Goal: Task Accomplishment & Management: Manage account settings

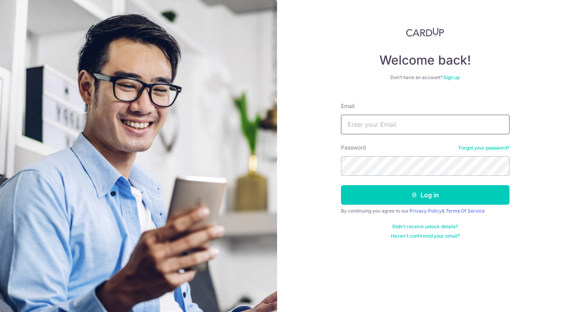
type input "[EMAIL_ADDRESS][DOMAIN_NAME]"
click at [425, 195] on button "Log in" at bounding box center [425, 195] width 168 height 20
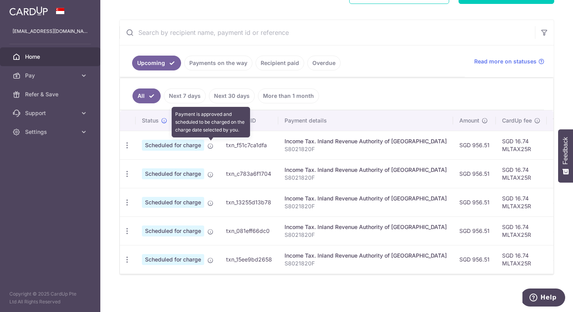
click at [212, 147] on icon at bounding box center [210, 146] width 6 height 6
click at [209, 148] on icon at bounding box center [210, 146] width 6 height 6
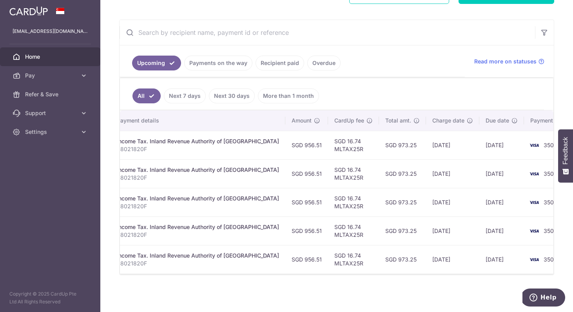
scroll to position [0, 167]
click at [287, 65] on link "Recipient paid" at bounding box center [279, 63] width 49 height 15
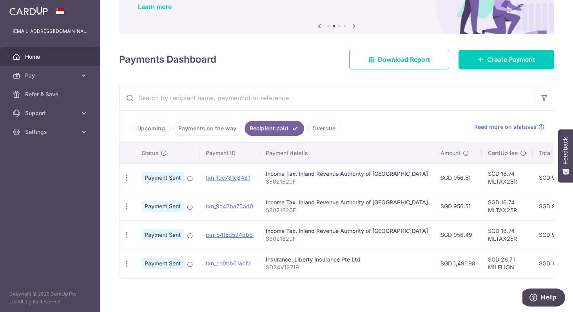
scroll to position [70, 0]
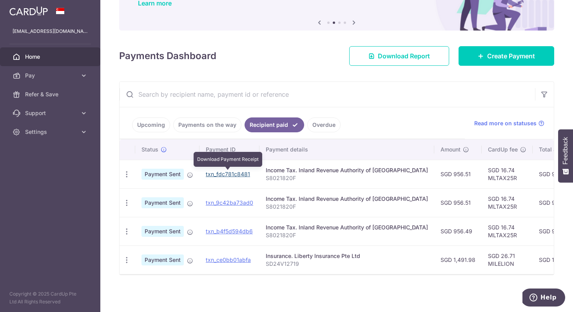
click at [230, 172] on link "txn_fdc781c8481" at bounding box center [228, 174] width 44 height 7
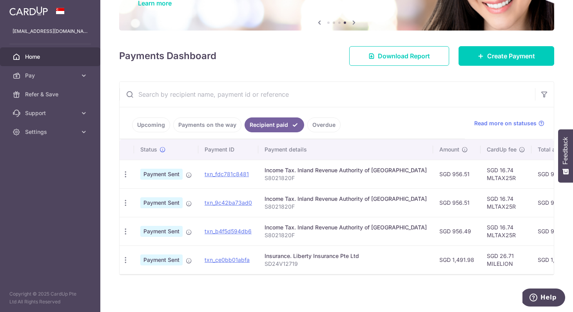
scroll to position [81, 0]
click at [202, 118] on link "Payments on the way" at bounding box center [207, 125] width 68 height 15
click at [202, 113] on div "× Pause Schedule Pause all future payments in this series Pause just this one p…" at bounding box center [336, 156] width 473 height 312
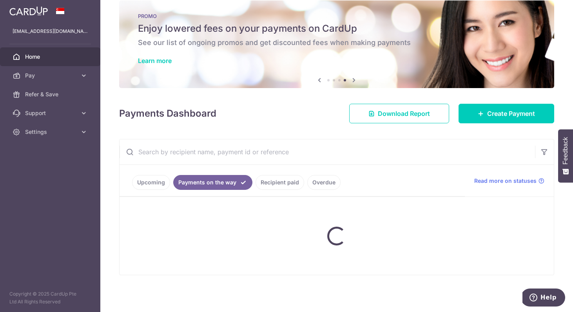
scroll to position [0, 0]
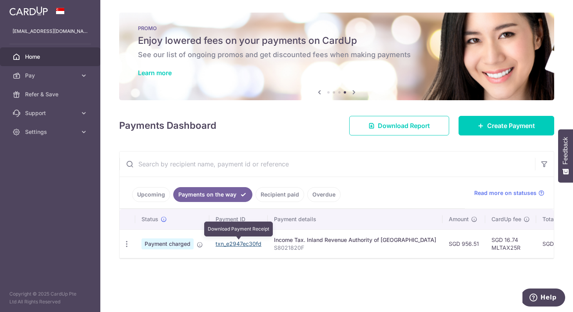
click at [237, 242] on link "txn_e2947ec30fd" at bounding box center [238, 244] width 46 height 7
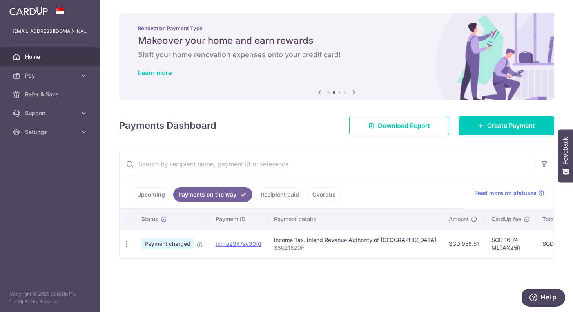
click at [47, 61] on link "Home" at bounding box center [50, 56] width 100 height 19
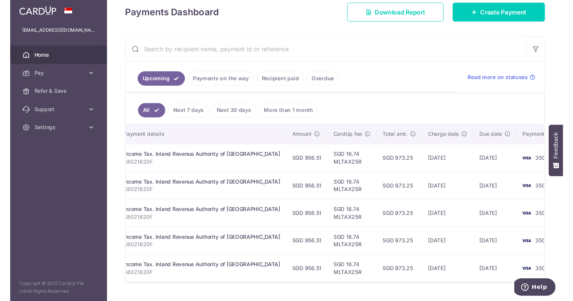
scroll to position [114, 0]
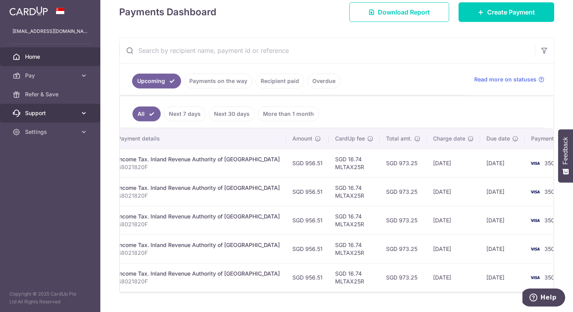
click at [78, 112] on link "Support" at bounding box center [50, 113] width 100 height 19
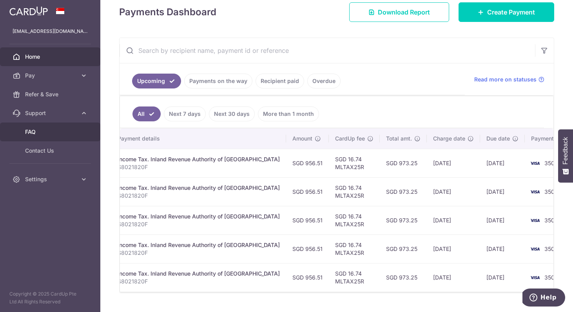
click at [59, 133] on span "FAQ" at bounding box center [51, 132] width 52 height 8
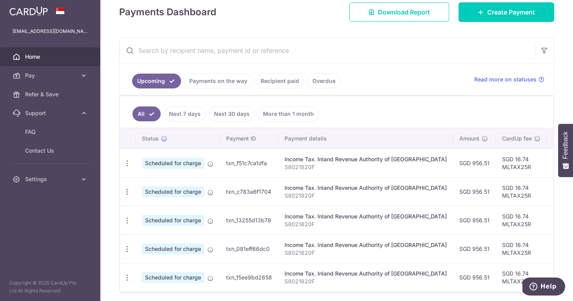
scroll to position [0, 0]
click at [132, 168] on div "Update payment Cancel payment" at bounding box center [127, 163] width 14 height 14
click at [127, 163] on icon "button" at bounding box center [127, 163] width 8 height 8
click at [148, 188] on span "Update payment" at bounding box center [168, 184] width 53 height 9
radio input "true"
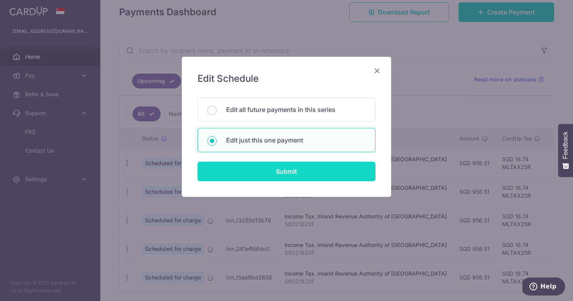
click at [247, 169] on input "Submit" at bounding box center [286, 172] width 178 height 20
radio input "true"
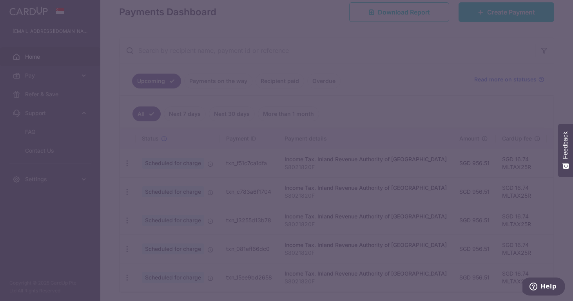
type input "956.51"
type input "[DATE]"
type input "S8021820F"
type input "MLTAX25R"
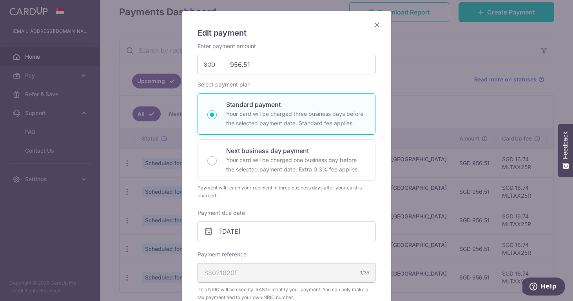
scroll to position [47, 0]
click at [269, 228] on input "[DATE]" at bounding box center [286, 231] width 178 height 20
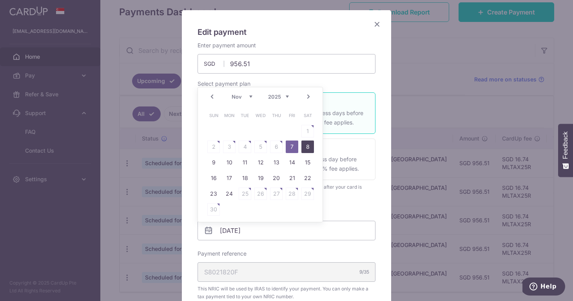
click at [308, 147] on link "8" at bounding box center [307, 147] width 13 height 13
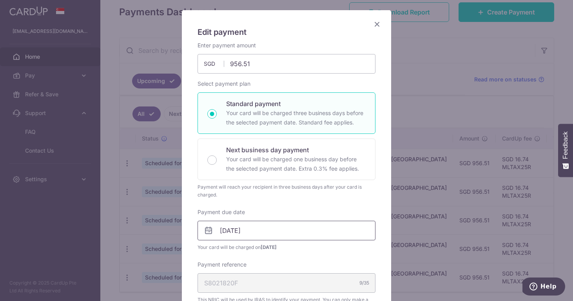
click at [278, 232] on input "08/11/2025" at bounding box center [286, 231] width 178 height 20
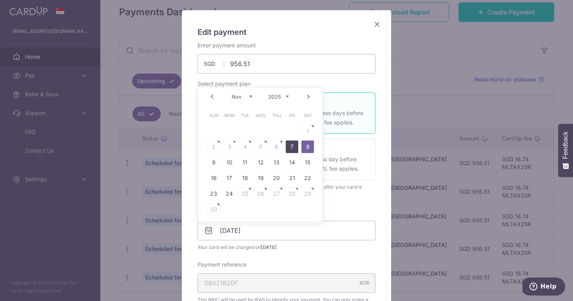
click at [291, 142] on link "7" at bounding box center [292, 147] width 13 height 13
type input "[DATE]"
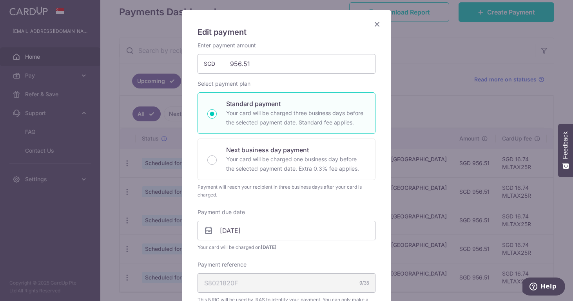
click at [376, 23] on icon "Close" at bounding box center [376, 24] width 9 height 10
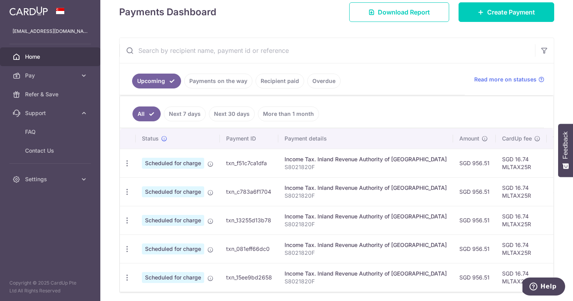
scroll to position [0, 0]
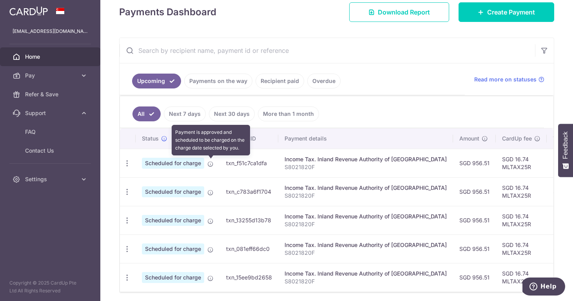
click at [211, 164] on icon at bounding box center [210, 164] width 6 height 6
click at [208, 164] on icon at bounding box center [210, 164] width 6 height 6
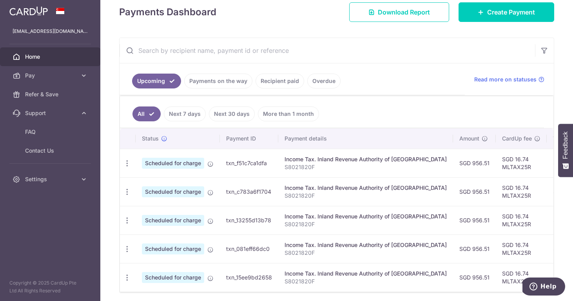
click at [155, 165] on span "Scheduled for charge" at bounding box center [173, 163] width 62 height 11
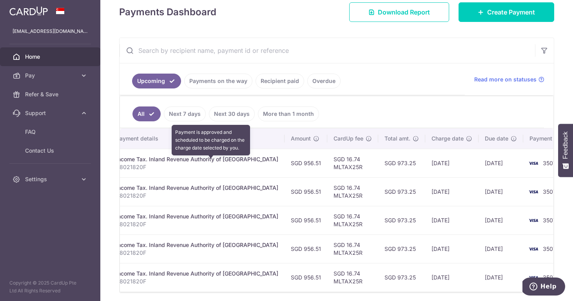
scroll to position [0, 168]
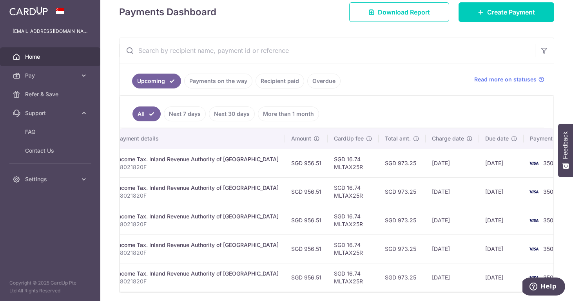
click at [205, 85] on link "Payments on the way" at bounding box center [218, 81] width 68 height 15
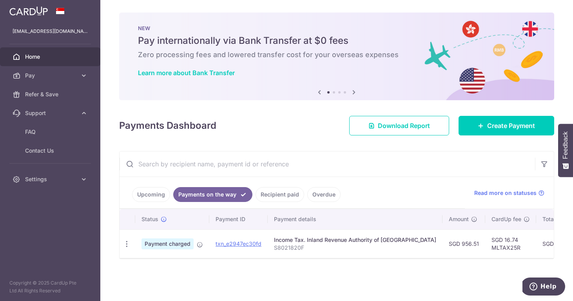
scroll to position [0, 0]
click at [241, 243] on link "txn_e2947ec30fd" at bounding box center [238, 244] width 46 height 7
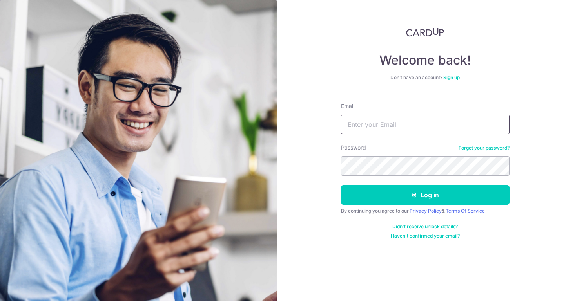
type input "[EMAIL_ADDRESS][DOMAIN_NAME]"
click at [425, 195] on button "Log in" at bounding box center [425, 195] width 168 height 20
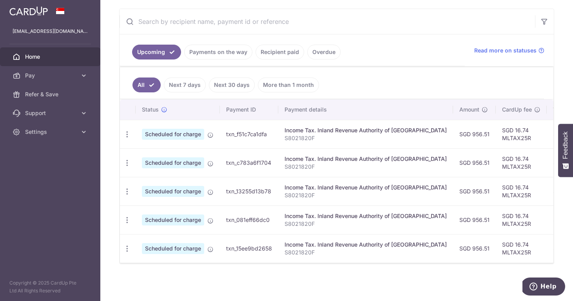
scroll to position [143, 0]
click at [274, 52] on link "Recipient paid" at bounding box center [279, 52] width 49 height 15
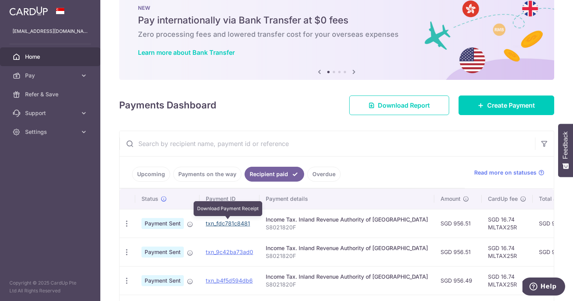
click at [234, 224] on link "txn_fdc781c8481" at bounding box center [228, 223] width 44 height 7
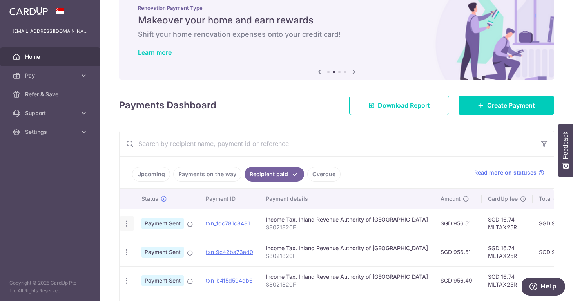
click at [129, 226] on icon "button" at bounding box center [127, 224] width 8 height 8
click at [156, 206] on th "Status" at bounding box center [167, 199] width 64 height 20
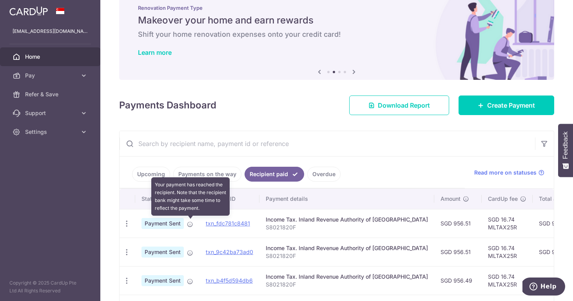
click at [188, 226] on icon at bounding box center [190, 224] width 6 height 6
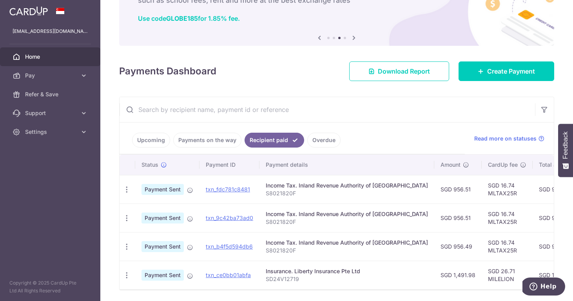
scroll to position [0, 0]
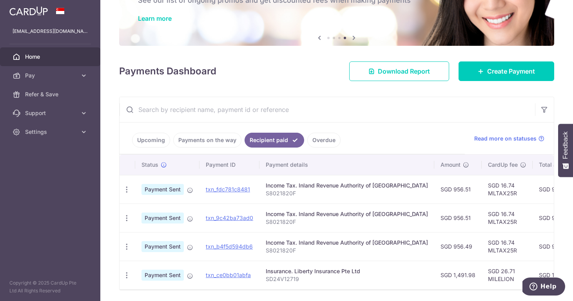
click at [158, 143] on link "Upcoming" at bounding box center [151, 140] width 38 height 15
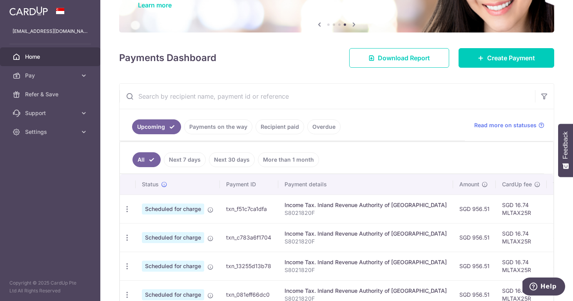
scroll to position [71, 0]
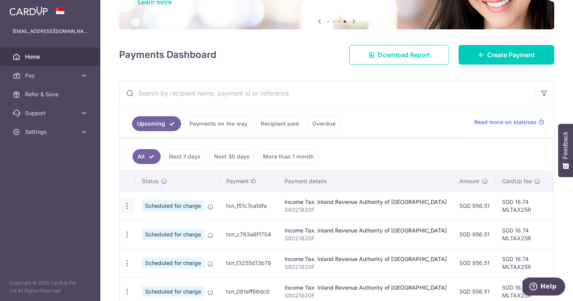
click at [128, 206] on icon "button" at bounding box center [127, 206] width 8 height 8
click at [148, 230] on span "Update payment" at bounding box center [168, 227] width 53 height 9
radio input "true"
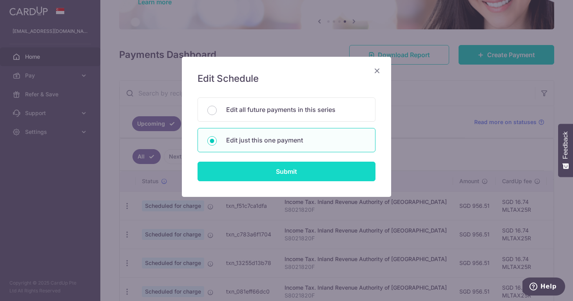
click at [302, 171] on input "Submit" at bounding box center [286, 172] width 178 height 20
radio input "true"
type input "956.51"
type input "[DATE]"
type input "S8021820F"
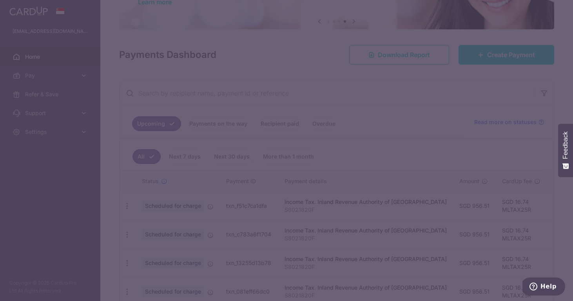
type input "MLTAX25R"
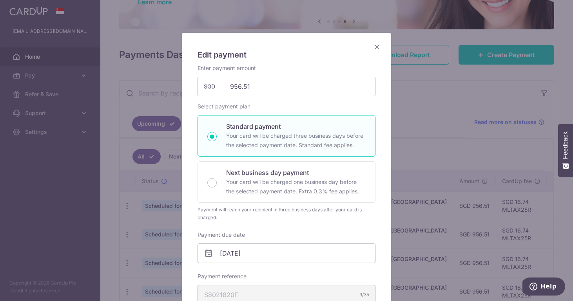
scroll to position [128, 0]
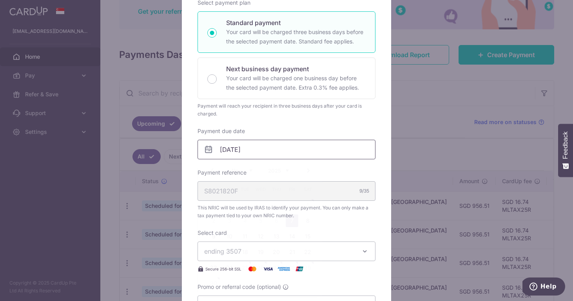
click at [311, 151] on input "[DATE]" at bounding box center [286, 150] width 178 height 20
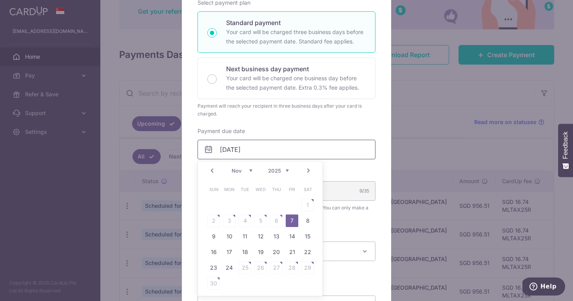
click at [311, 151] on input "[DATE]" at bounding box center [286, 150] width 178 height 20
click at [375, 121] on div "Enter payment amount 956.51 956.51 SGD To change the payment amount, please can…" at bounding box center [286, 137] width 178 height 355
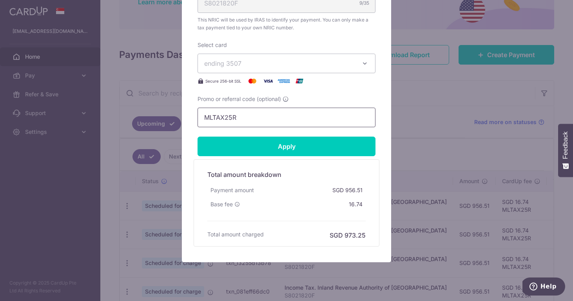
scroll to position [317, 0]
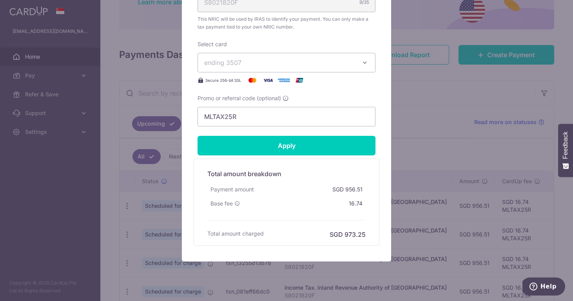
click at [92, 200] on div "Edit payment By clicking apply, you will make changes to all payments to Inland…" at bounding box center [286, 150] width 573 height 301
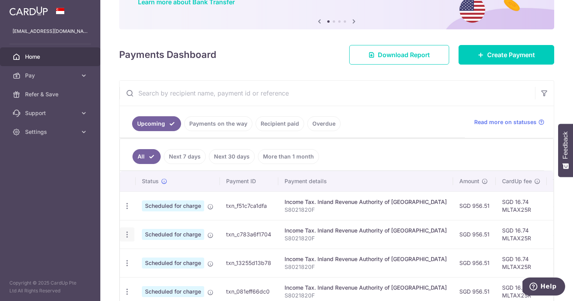
click at [129, 232] on icon "button" at bounding box center [127, 235] width 8 height 8
click at [162, 253] on span "Update payment" at bounding box center [168, 256] width 53 height 9
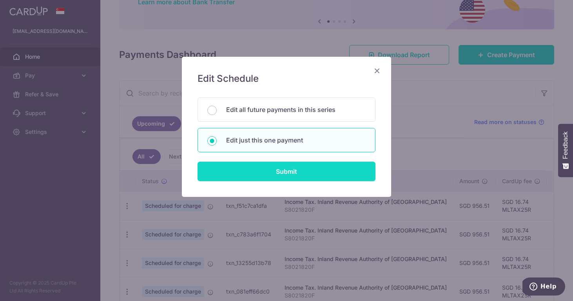
click at [243, 177] on input "Submit" at bounding box center [286, 172] width 178 height 20
radio input "true"
type input "[DATE]"
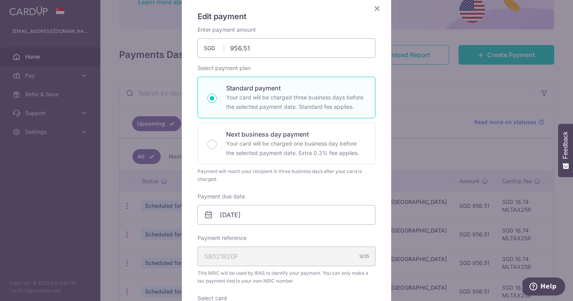
scroll to position [79, 0]
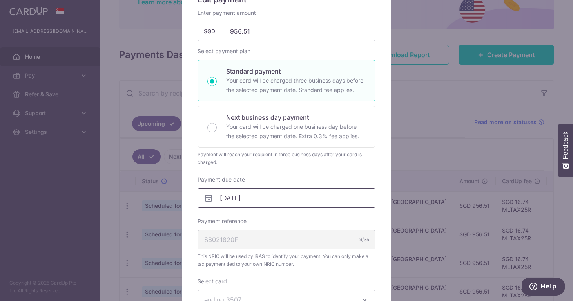
click at [270, 194] on input "[DATE]" at bounding box center [286, 198] width 178 height 20
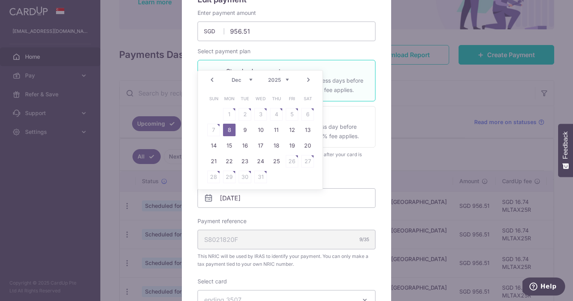
click at [110, 221] on div "Edit payment By clicking apply, you will make changes to all payments to Inland…" at bounding box center [286, 150] width 573 height 301
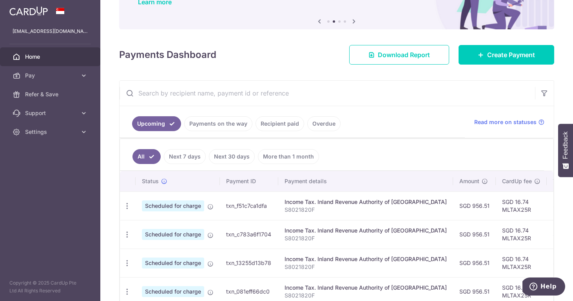
click at [214, 130] on link "Payments on the way" at bounding box center [218, 123] width 68 height 15
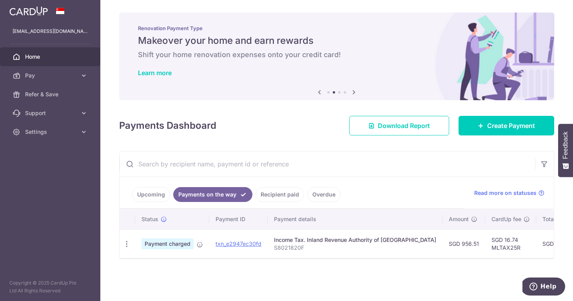
scroll to position [0, 0]
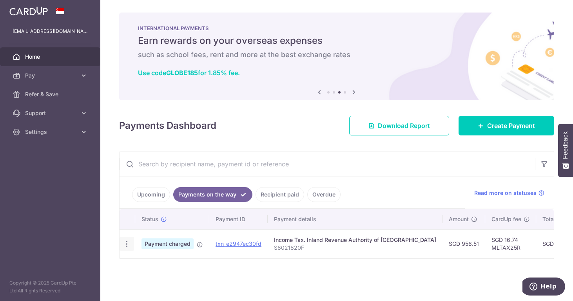
click at [125, 245] on icon "button" at bounding box center [127, 244] width 8 height 8
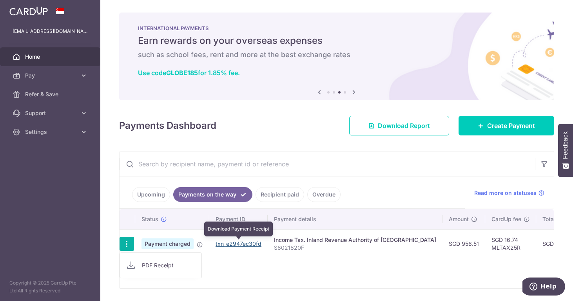
click at [251, 244] on link "txn_e2947ec30fd" at bounding box center [238, 244] width 46 height 7
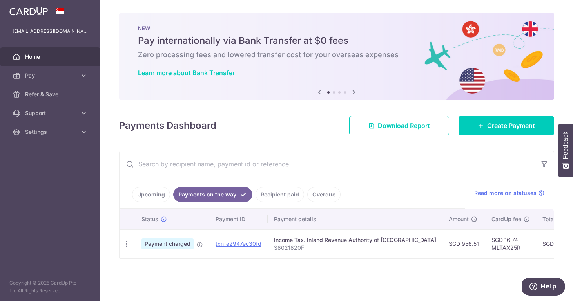
click at [142, 196] on link "Upcoming" at bounding box center [151, 194] width 38 height 15
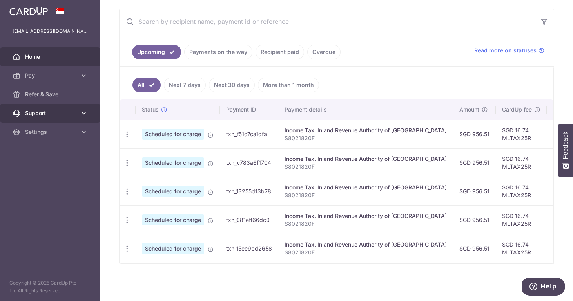
click at [84, 119] on link "Support" at bounding box center [50, 113] width 100 height 19
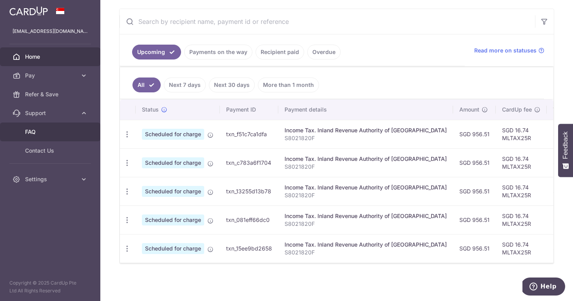
click at [50, 134] on span "FAQ" at bounding box center [51, 132] width 52 height 8
